Goal: Transaction & Acquisition: Purchase product/service

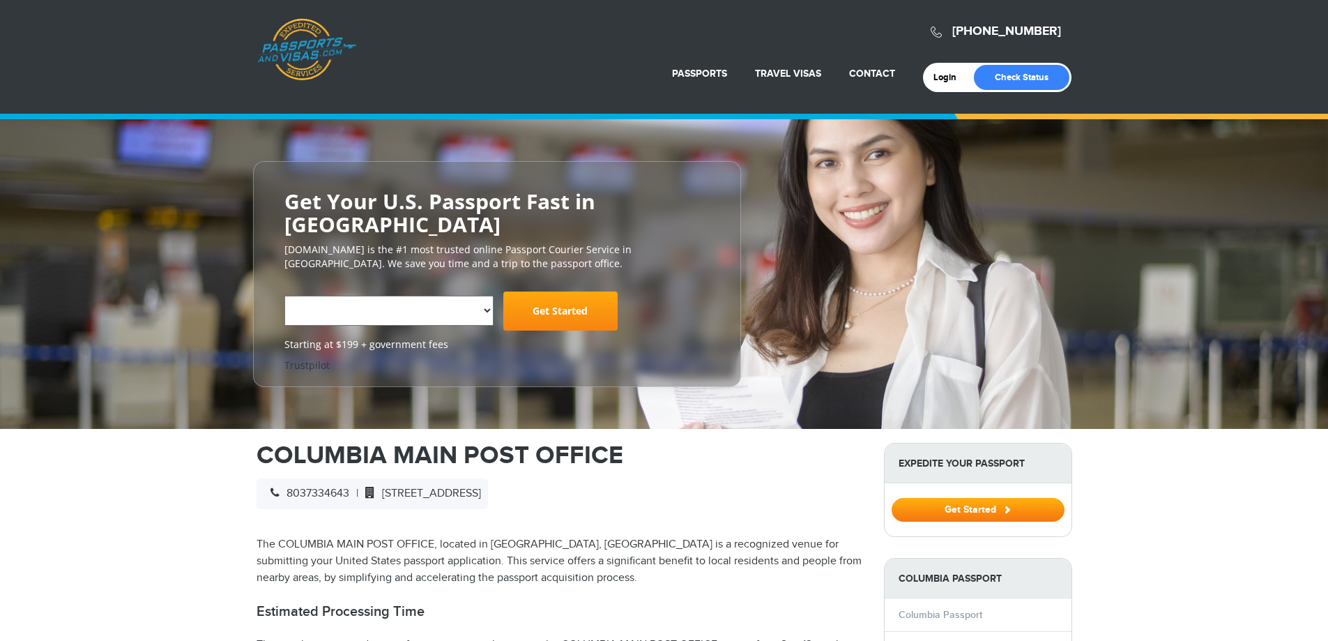
select select "**********"
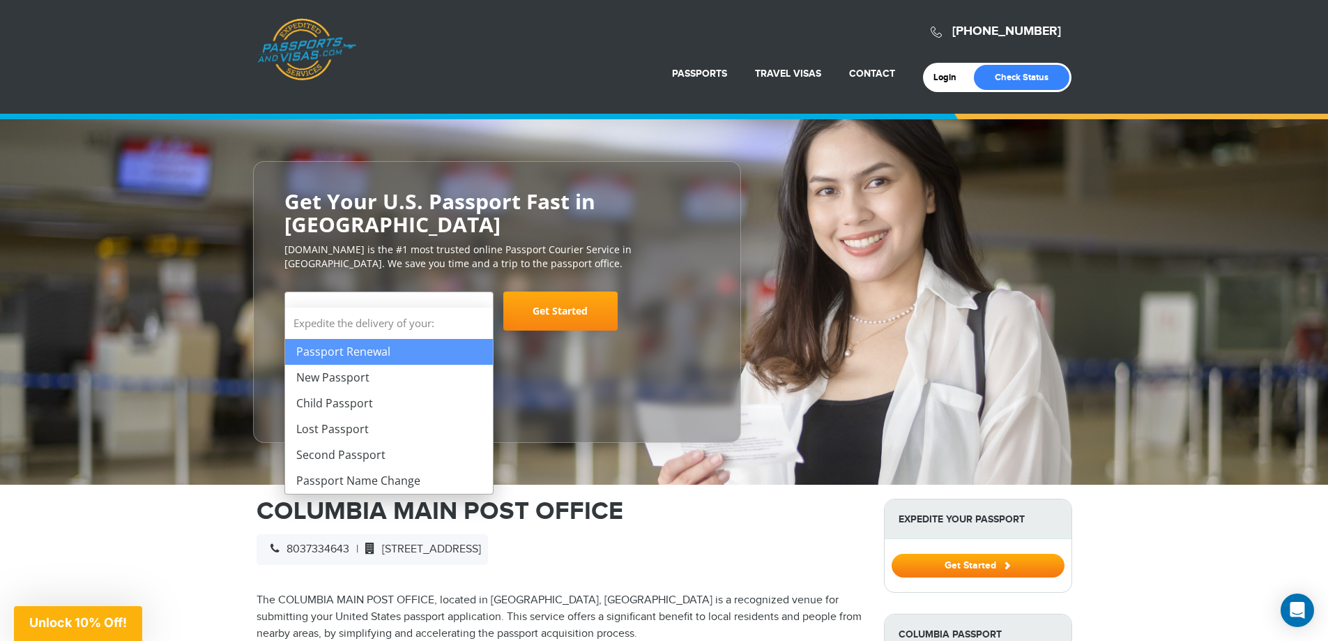
click at [479, 292] on span at bounding box center [486, 301] width 14 height 18
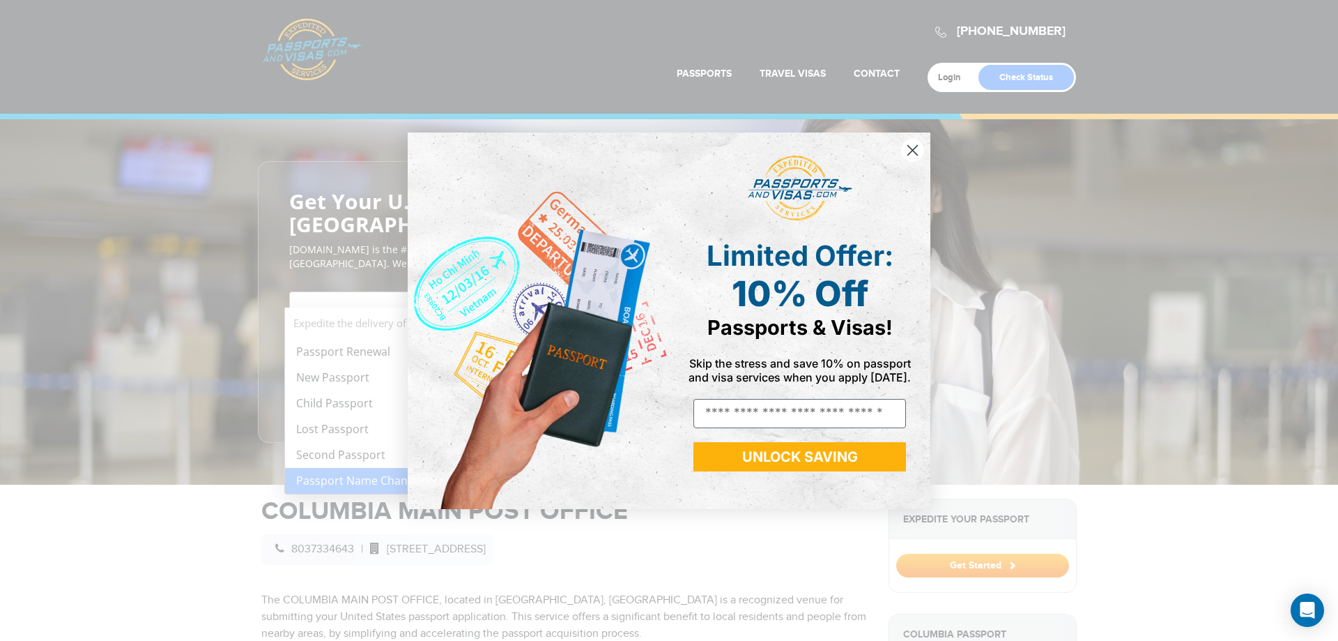
click at [372, 350] on div "Close dialog Limited Offer: 10% Off Passports & Visas! Skip the stress and save…" at bounding box center [669, 320] width 1338 height 641
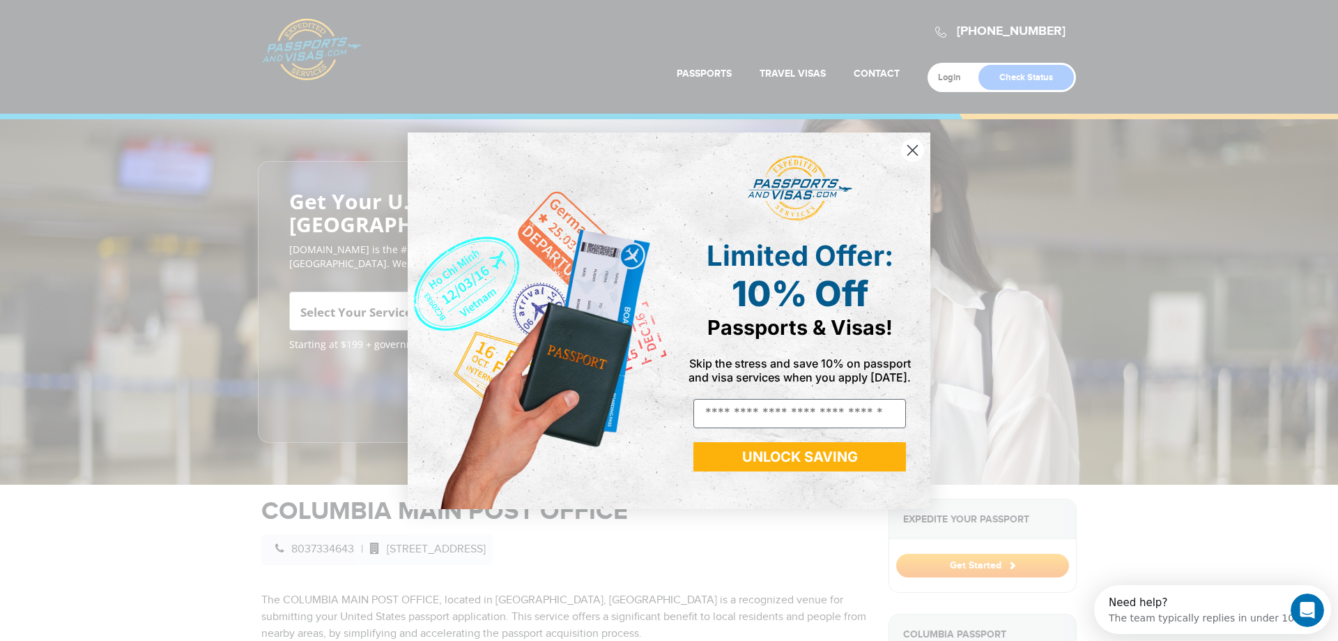
click at [921, 138] on circle "Close dialog" at bounding box center [912, 149] width 23 height 23
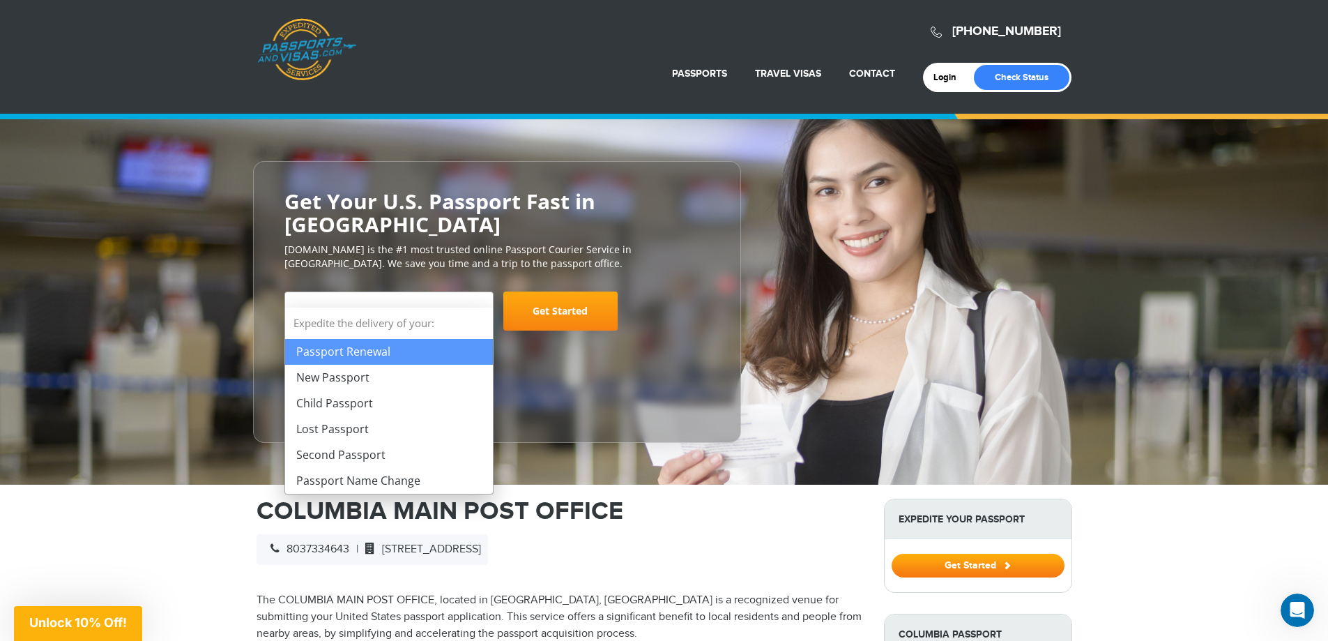
click at [473, 297] on span "Select Your Service" at bounding box center [387, 316] width 183 height 39
select select "**********"
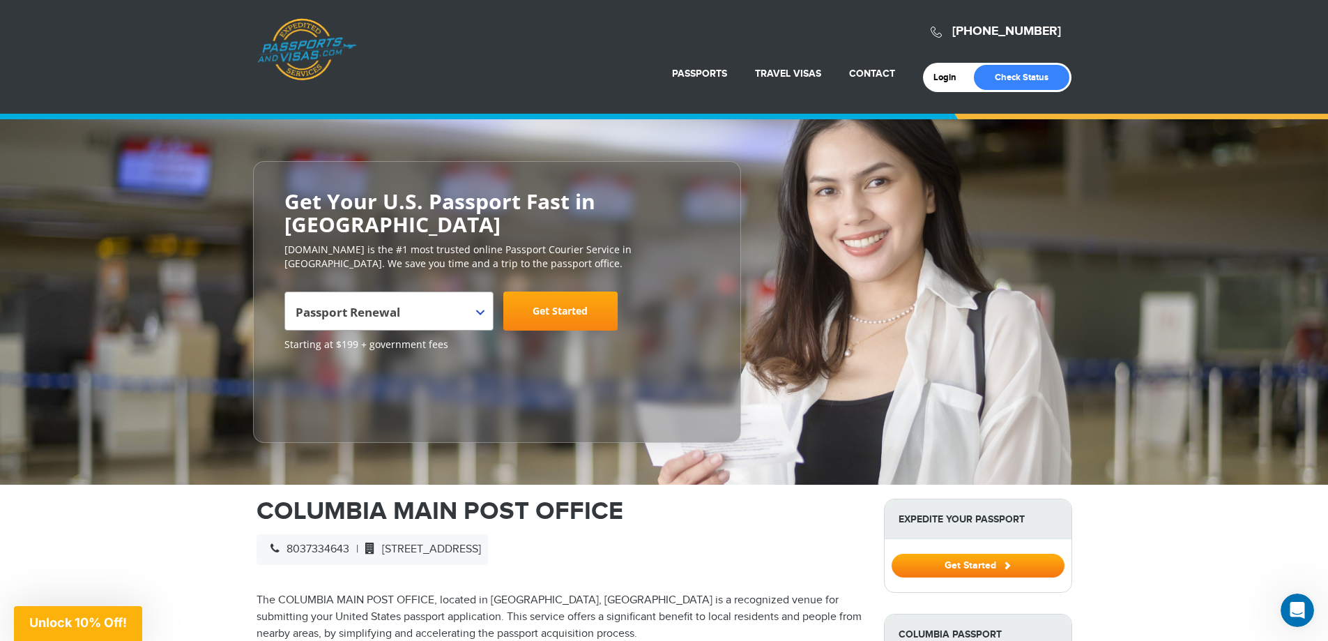
click at [572, 291] on link "Get Started" at bounding box center [560, 310] width 114 height 39
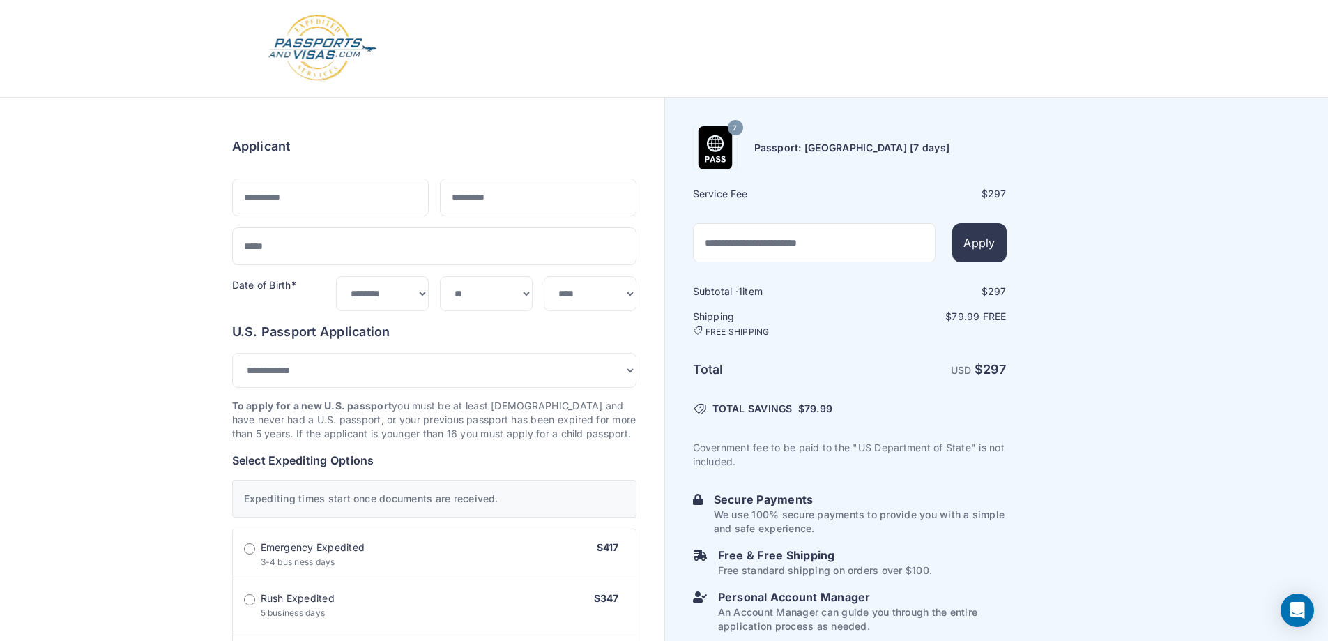
select select "***"
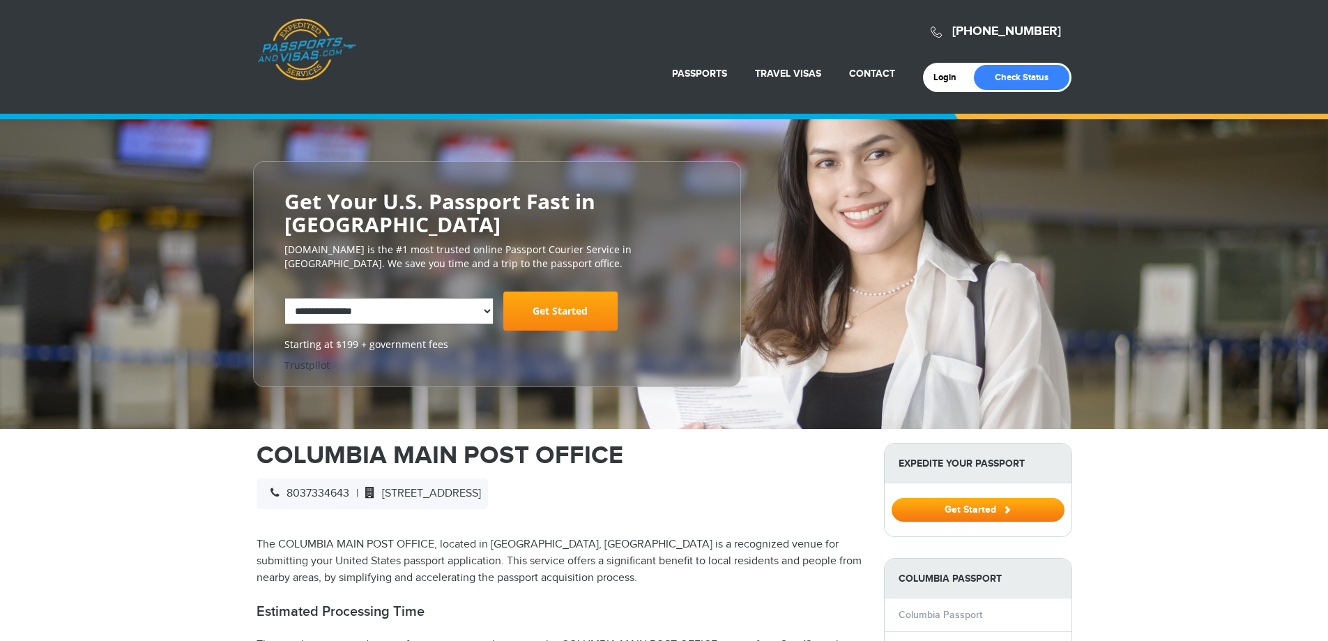
select select "**********"
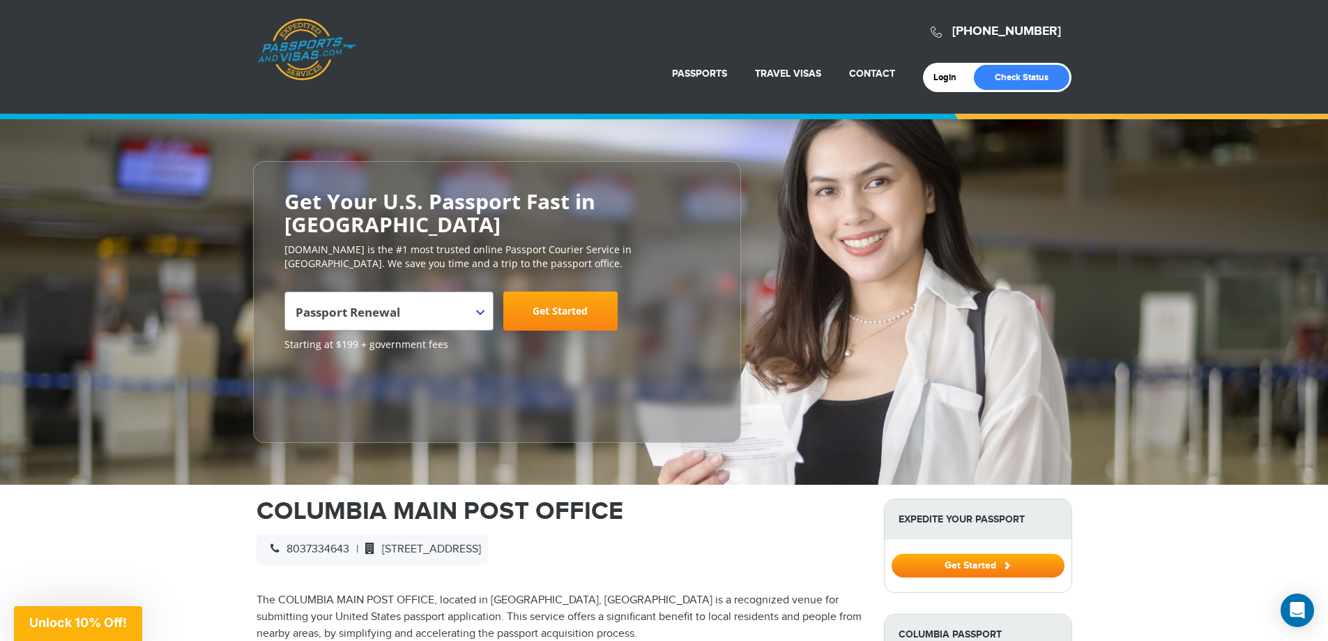
click at [965, 614] on strong "Columbia Passport" at bounding box center [977, 634] width 187 height 40
click at [968, 614] on strong "Columbia Passport" at bounding box center [977, 634] width 187 height 40
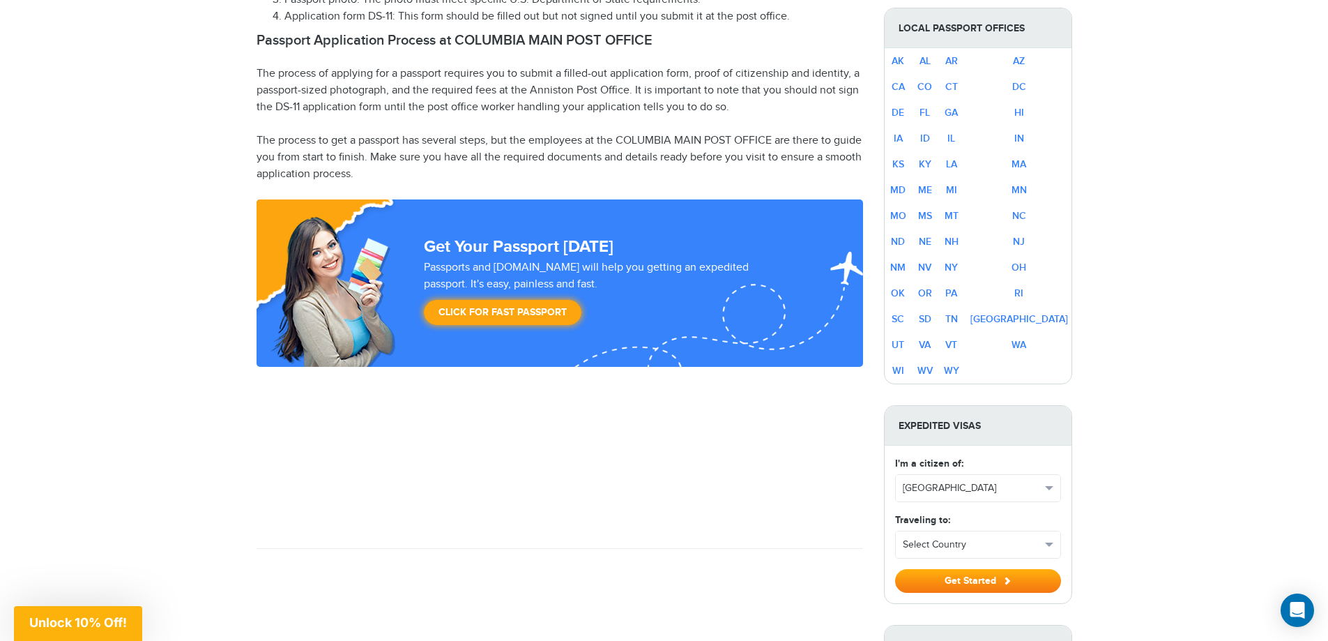
scroll to position [871, 0]
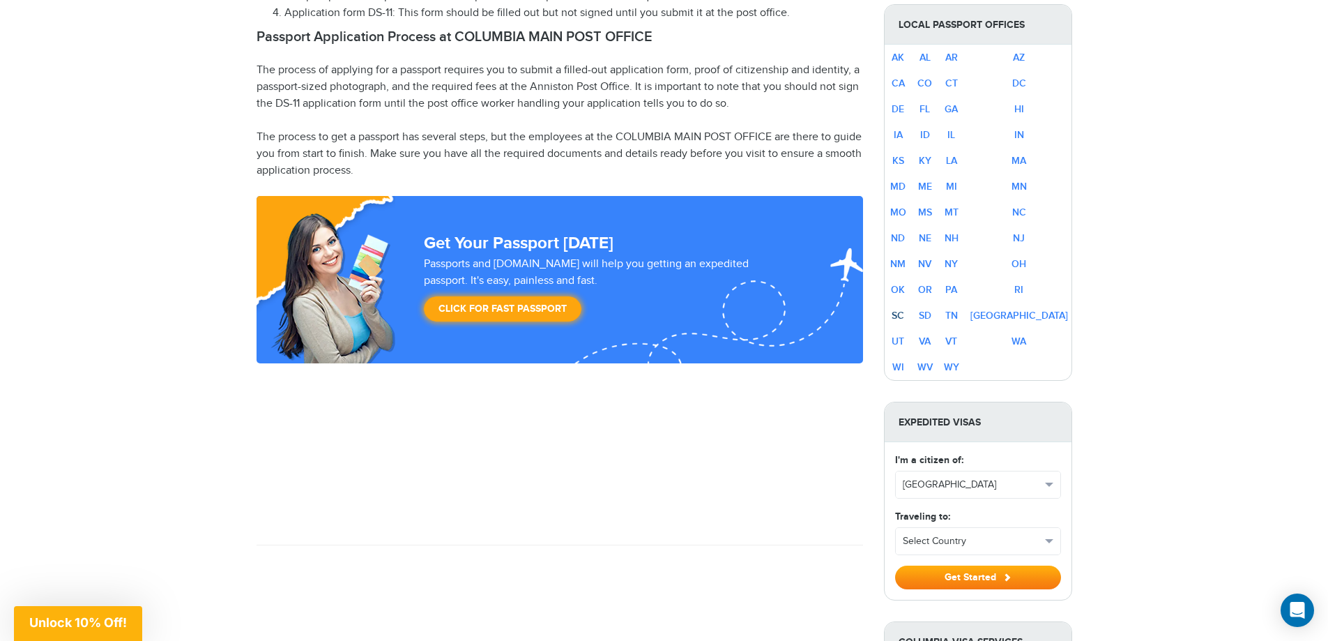
click at [904, 309] on link "SC" at bounding box center [897, 315] width 13 height 12
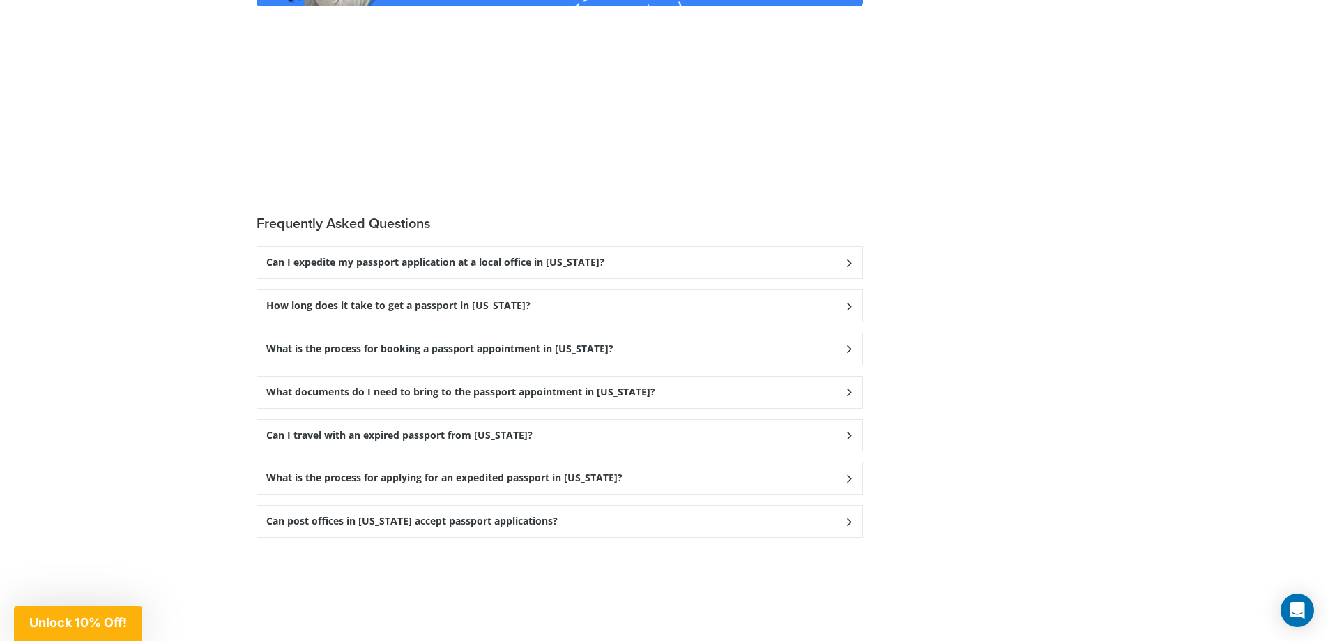
scroll to position [1944, 0]
click at [848, 262] on icon at bounding box center [848, 260] width 14 height 9
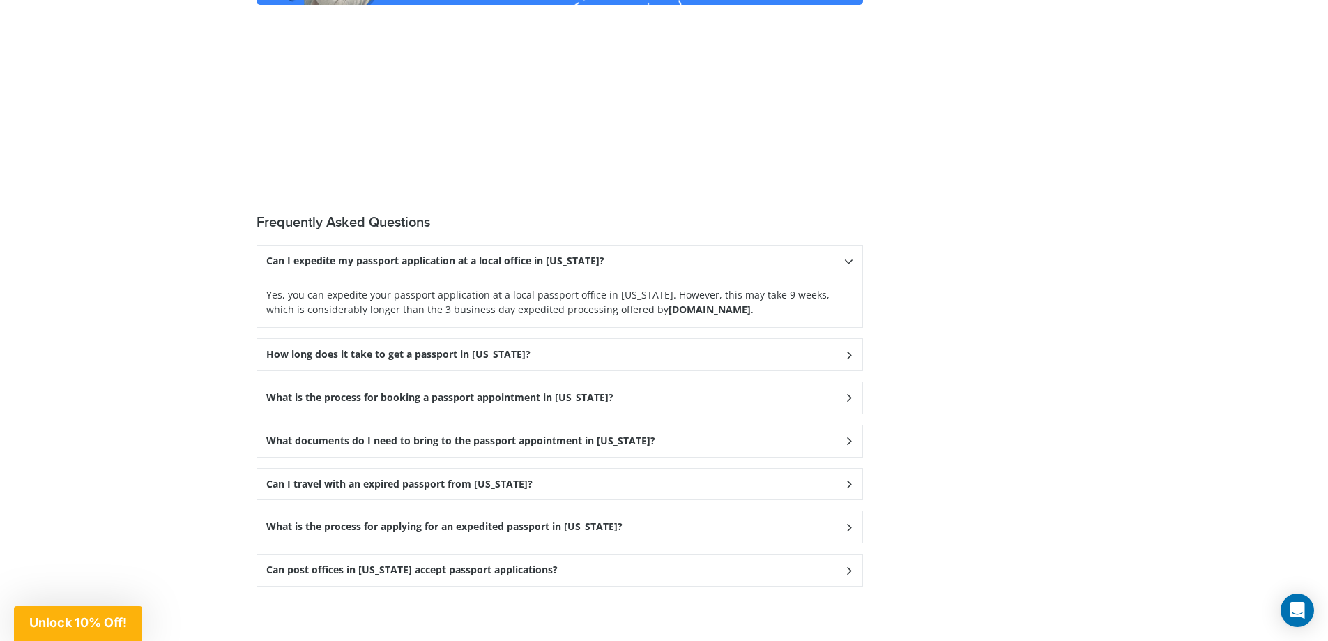
click at [852, 358] on icon at bounding box center [848, 354] width 14 height 9
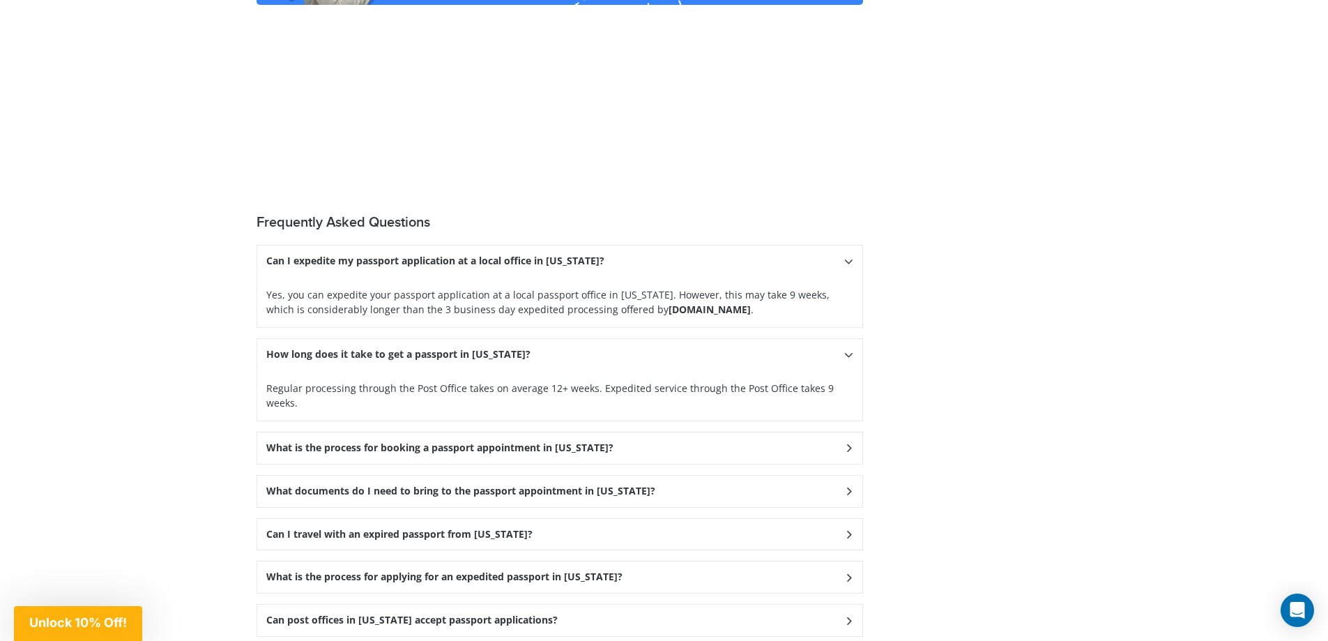
click at [857, 437] on div "What is the process for booking a passport appointment in South Carolina?" at bounding box center [559, 447] width 605 height 31
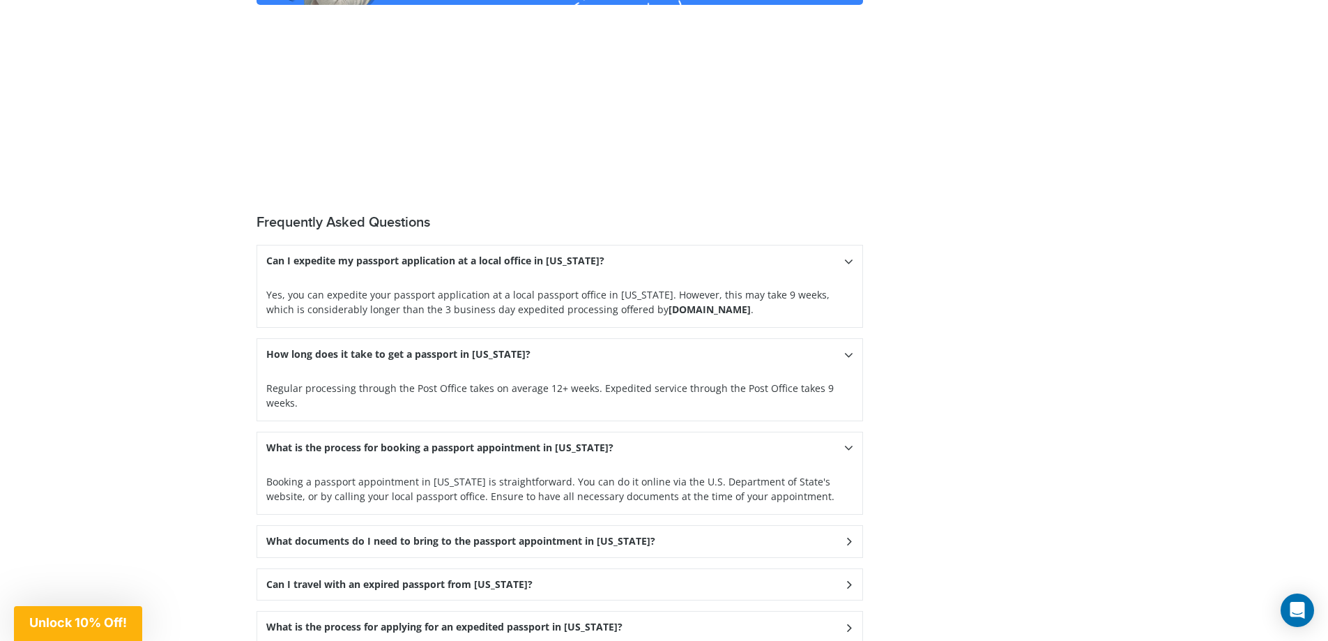
click at [847, 537] on icon at bounding box center [848, 541] width 14 height 9
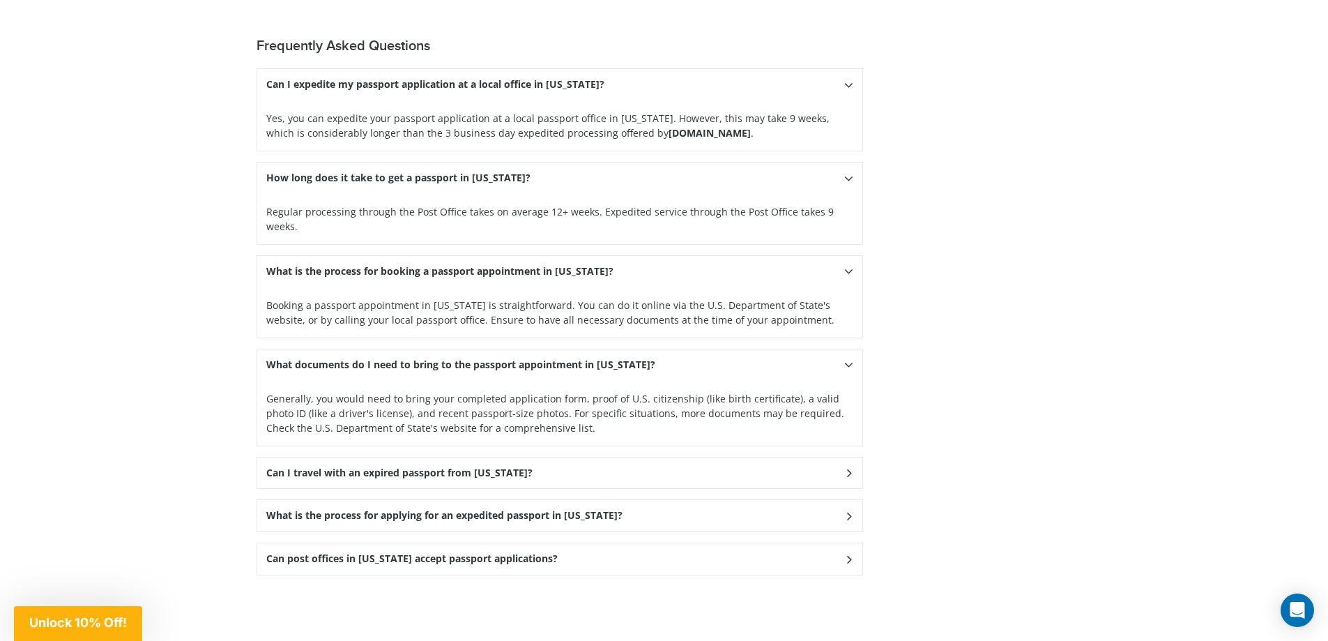
scroll to position [2153, 0]
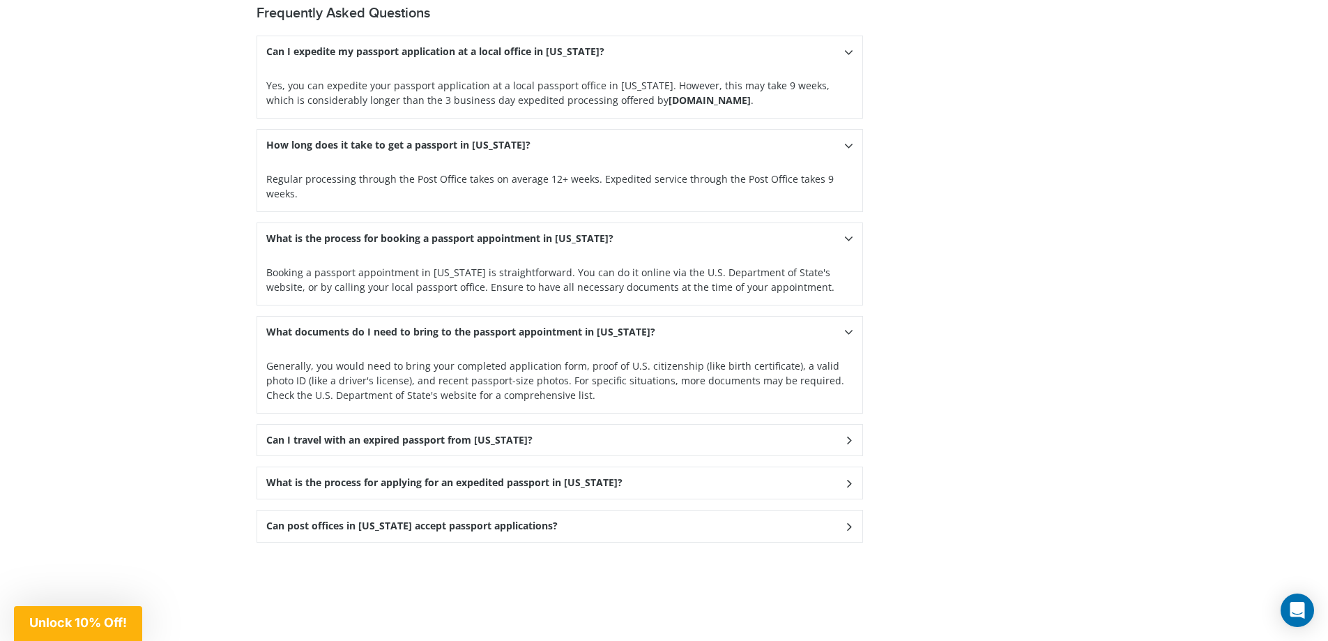
click at [846, 435] on icon at bounding box center [848, 439] width 14 height 9
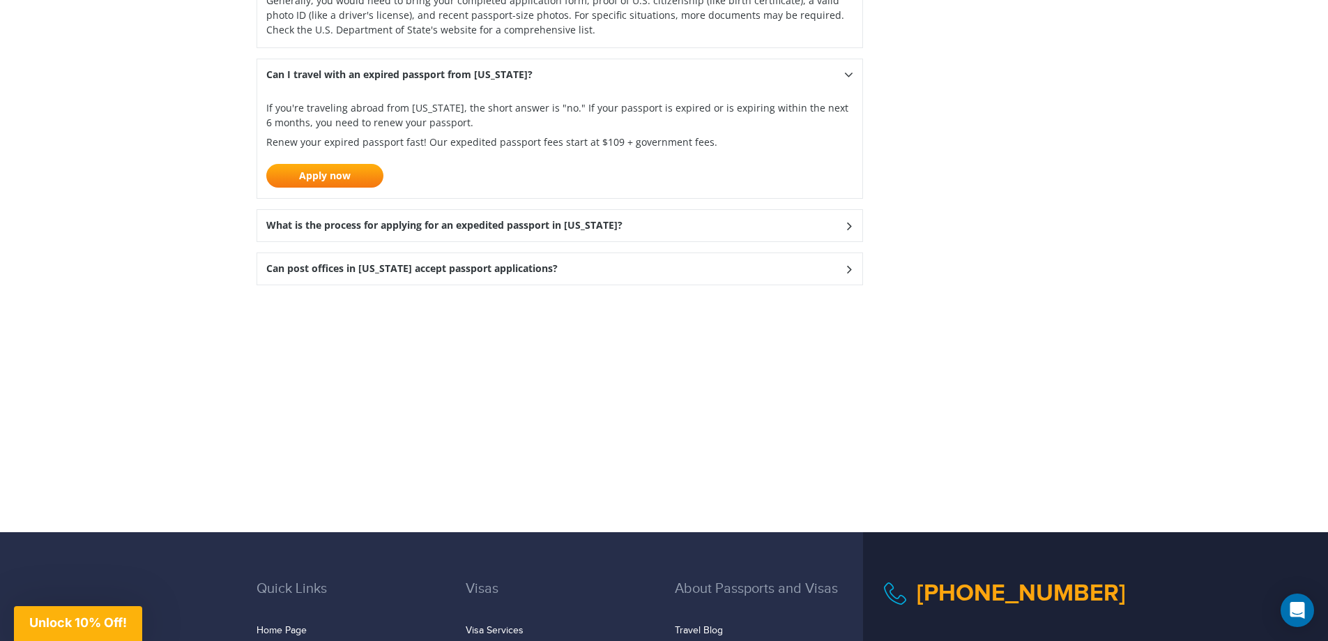
scroll to position [2571, 0]
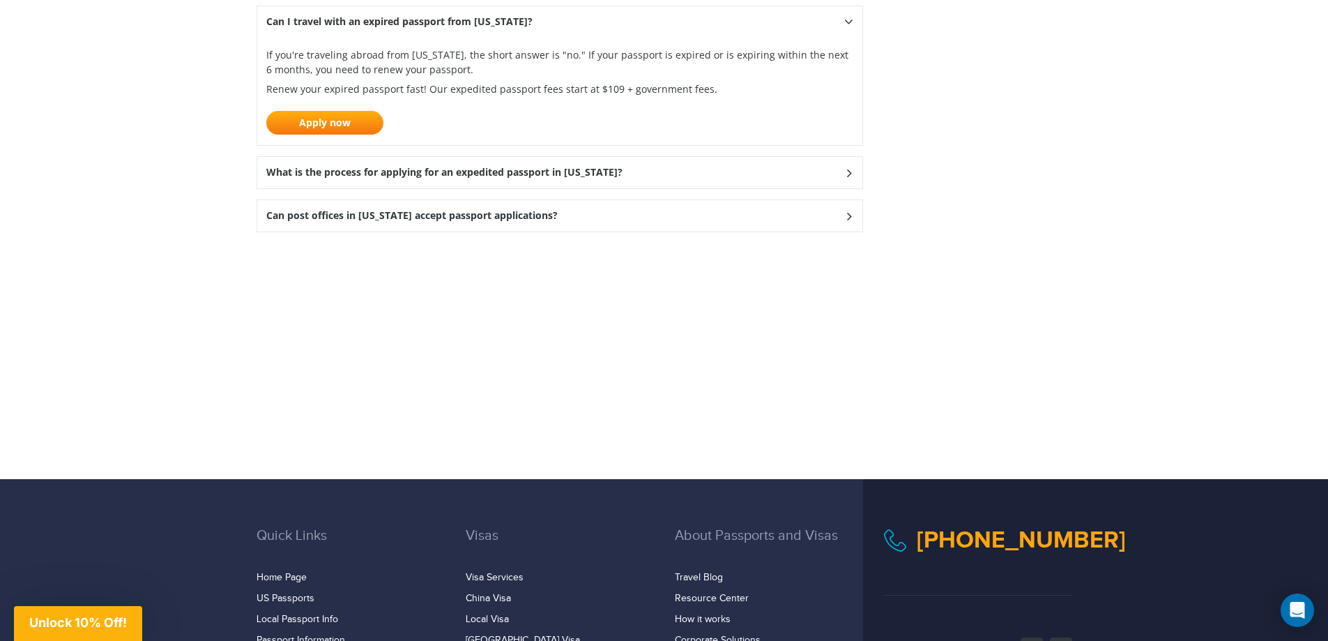
click at [848, 211] on icon at bounding box center [848, 215] width 14 height 9
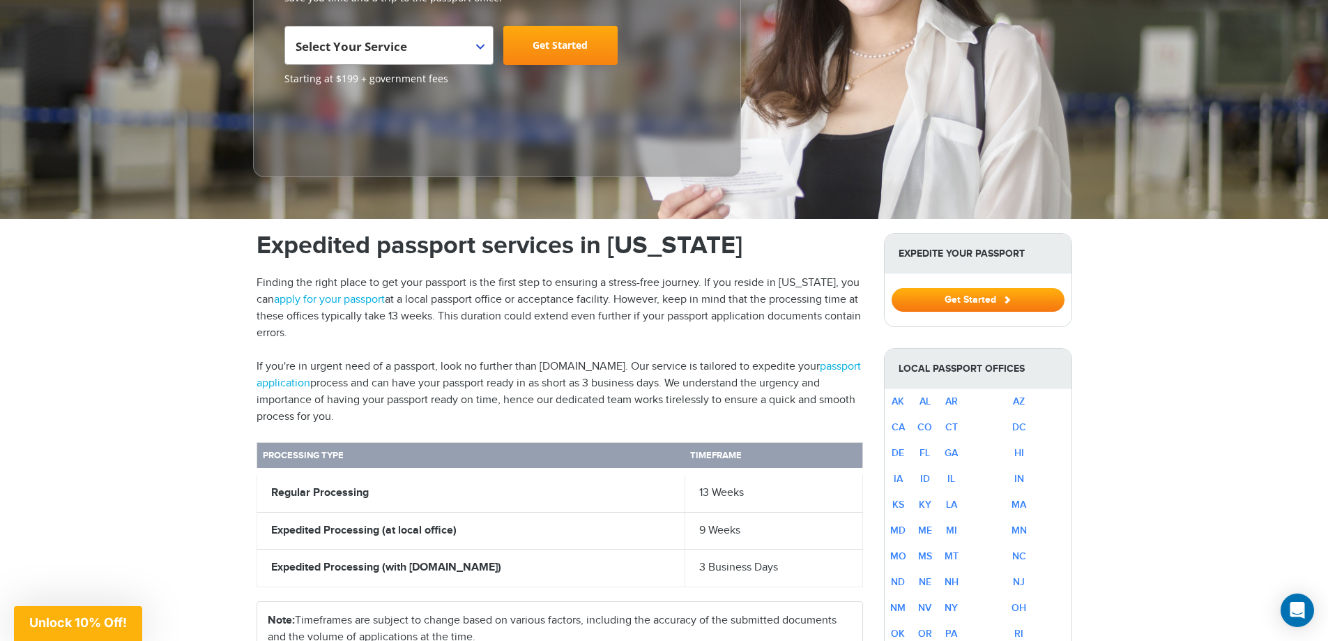
scroll to position [0, 0]
